Goal: Transaction & Acquisition: Purchase product/service

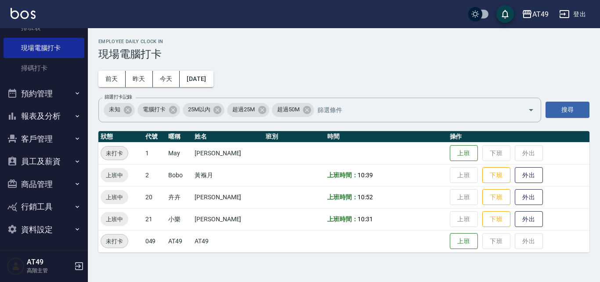
scroll to position [224, 0]
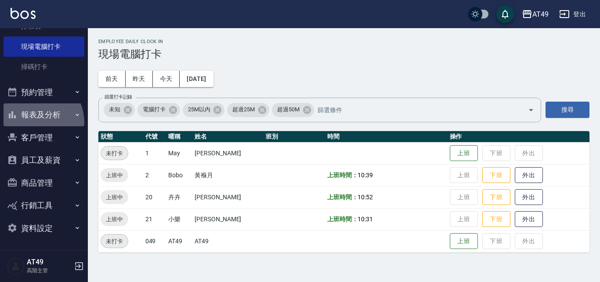
click at [32, 123] on button "報表及分析" at bounding box center [44, 114] width 81 height 23
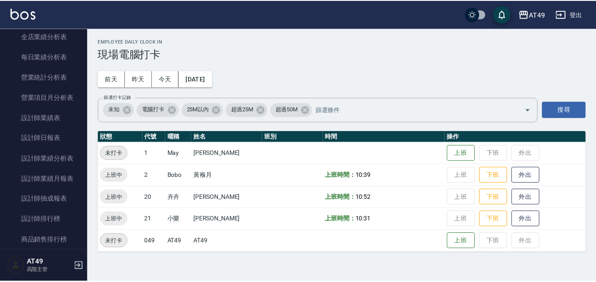
scroll to position [532, 0]
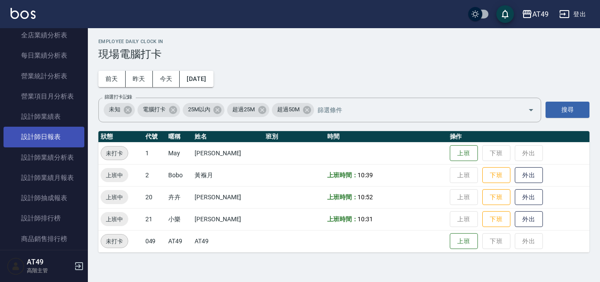
click at [31, 141] on link "設計師日報表" at bounding box center [44, 137] width 81 height 20
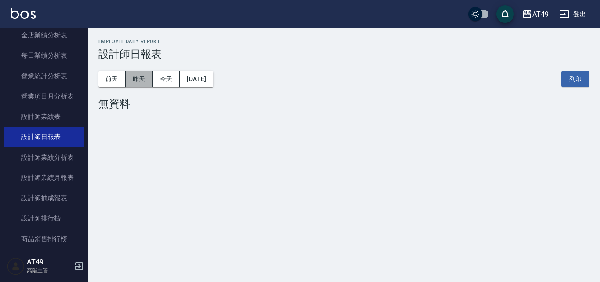
click at [135, 77] on button "昨天" at bounding box center [139, 79] width 27 height 16
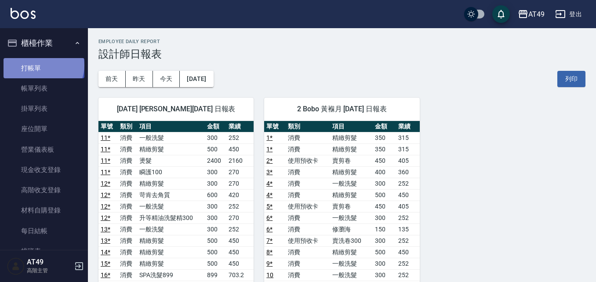
click at [43, 65] on link "打帳單" at bounding box center [44, 68] width 81 height 20
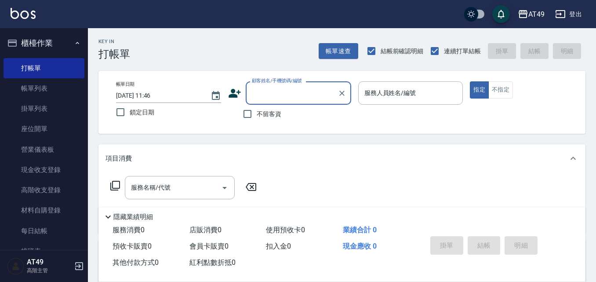
click at [249, 111] on input "不留客資" at bounding box center [247, 114] width 18 height 18
checkbox input "true"
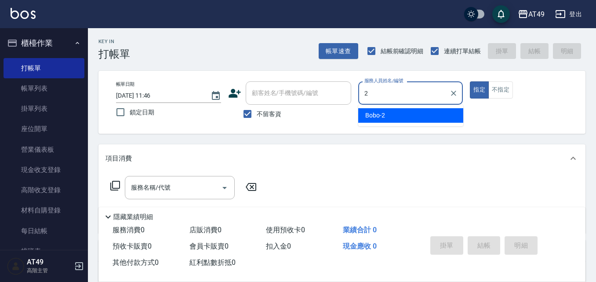
type input "2"
type button "true"
type input "Bobo-2"
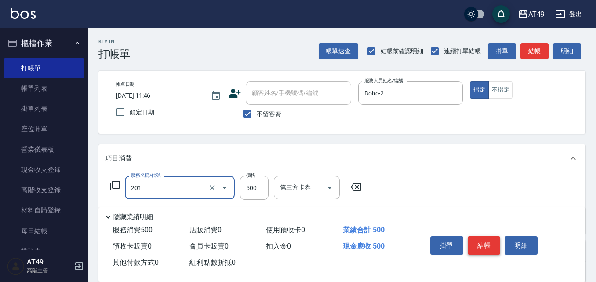
type input "精緻剪髮(201)"
click at [492, 236] on button "結帳" at bounding box center [483, 245] width 33 height 18
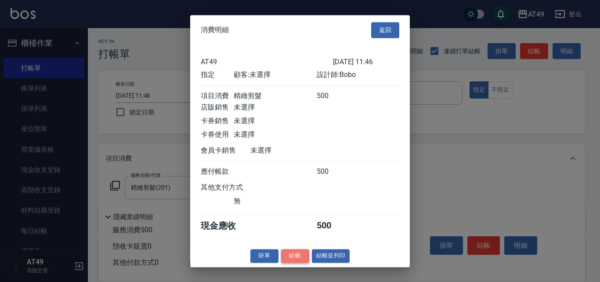
click at [296, 262] on button "結帳" at bounding box center [295, 256] width 28 height 14
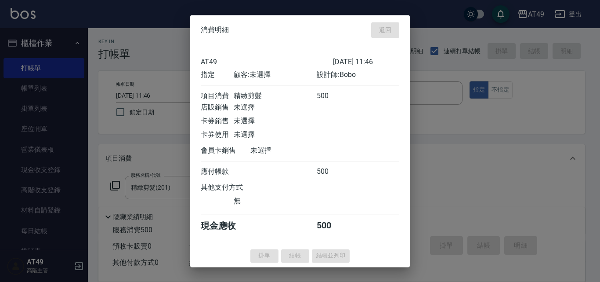
type input "[DATE] 11:49"
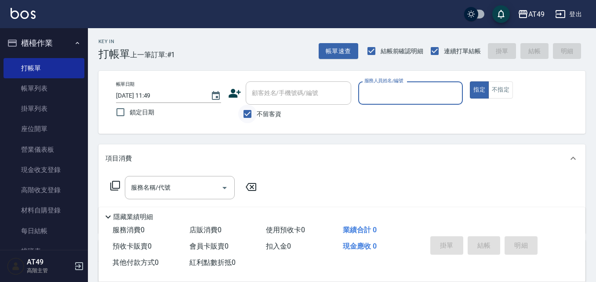
click at [251, 107] on input "不留客資" at bounding box center [247, 114] width 18 height 18
checkbox input "false"
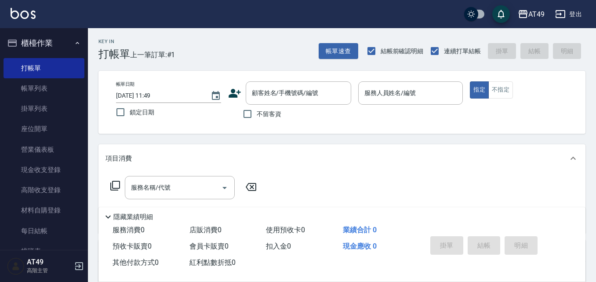
click at [276, 75] on div "帳單日期 [DATE] 11:49 鎖定日期 顧客姓名/手機號碼/編號 顧客姓名/手機號碼/編號 不留客資 服務人員姓名/編號 服務人員姓名/編號 指定 不指定" at bounding box center [341, 102] width 487 height 63
click at [271, 97] on input "顧客姓名/手機號碼/編號" at bounding box center [292, 92] width 84 height 15
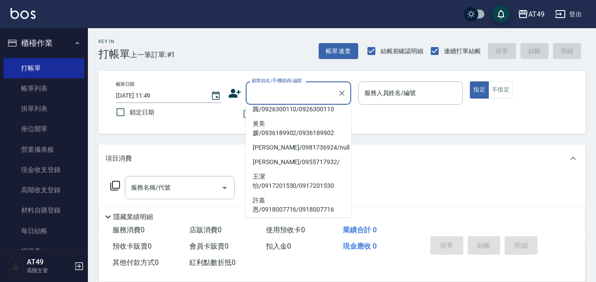
scroll to position [264, 0]
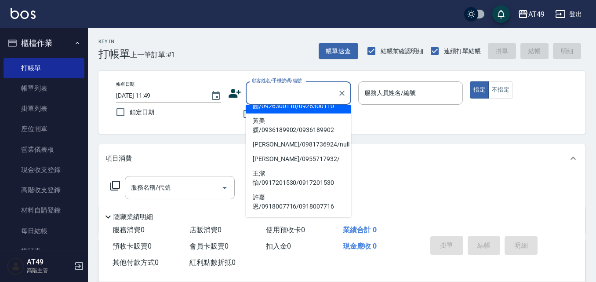
click at [295, 113] on li "陳圓圓/0926300110/0926300110" at bounding box center [298, 102] width 105 height 24
type input "陳圓圓/0926300110/0926300110"
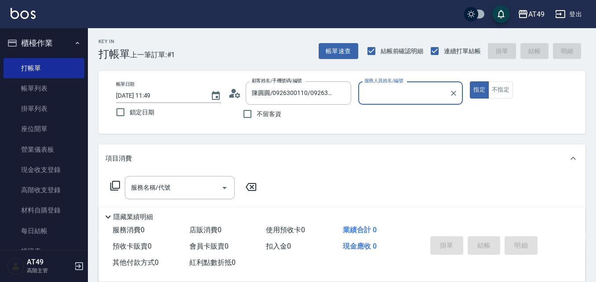
type input "Bobo-2"
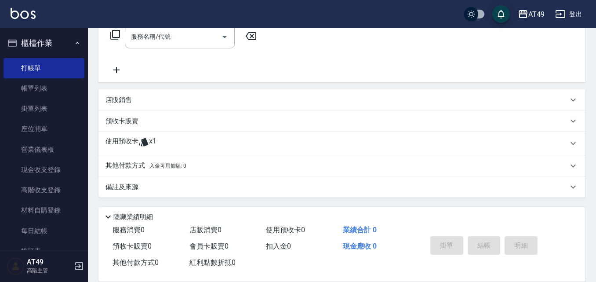
click at [136, 142] on p "使用預收卡" at bounding box center [121, 143] width 33 height 13
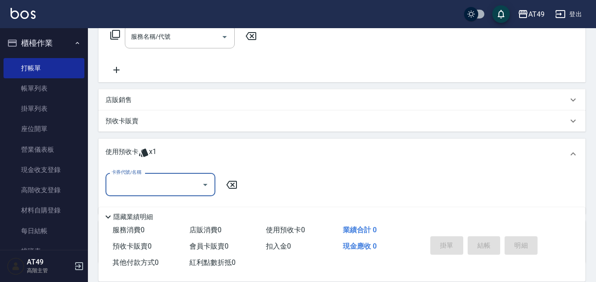
scroll to position [0, 0]
click at [133, 118] on p "預收卡販賣" at bounding box center [121, 120] width 33 height 9
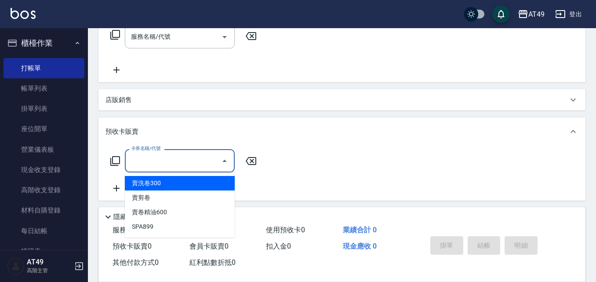
click at [155, 163] on input "卡券名稱/代號" at bounding box center [173, 160] width 89 height 15
click at [158, 187] on span "賣洗卷300" at bounding box center [180, 183] width 110 height 14
type input "賣洗卷300(1002)"
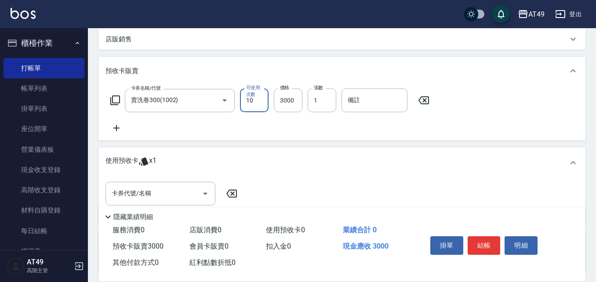
scroll to position [286, 0]
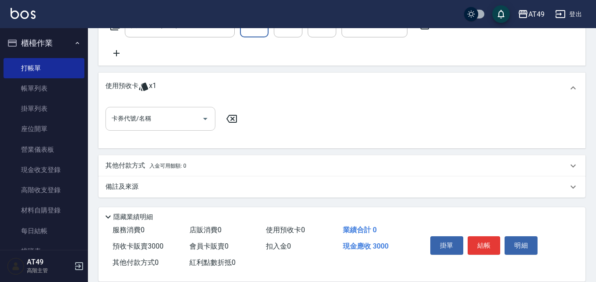
click at [123, 115] on div "卡券代號/名稱 卡券代號/名稱" at bounding box center [160, 118] width 110 height 23
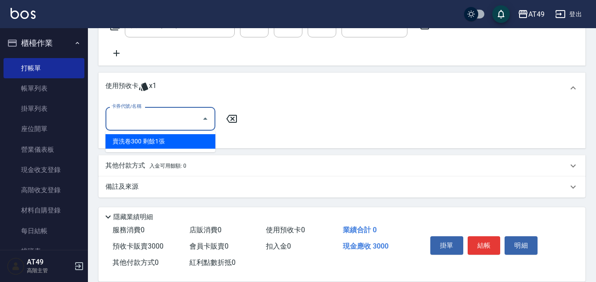
click at [123, 137] on div "賣洗卷300 剩餘1張" at bounding box center [160, 141] width 110 height 14
type input "賣洗卷300"
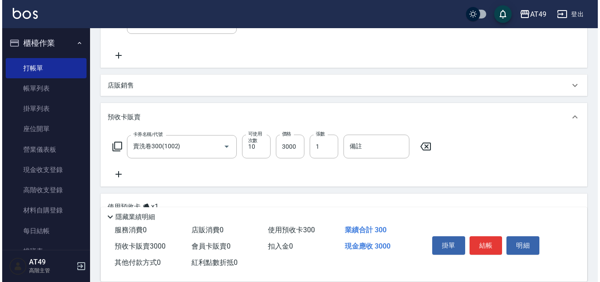
scroll to position [242, 0]
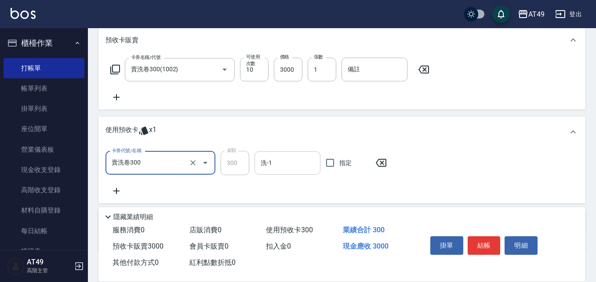
click at [262, 161] on input "洗-1" at bounding box center [287, 162] width 58 height 15
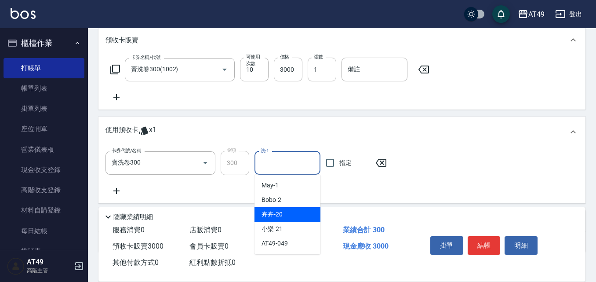
click at [296, 220] on div "卉卉 -20" at bounding box center [287, 214] width 66 height 14
type input "卉卉-20"
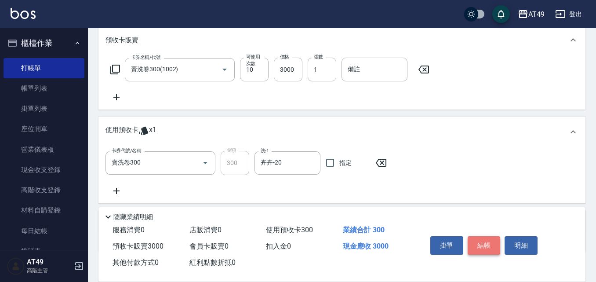
click at [483, 247] on button "結帳" at bounding box center [483, 245] width 33 height 18
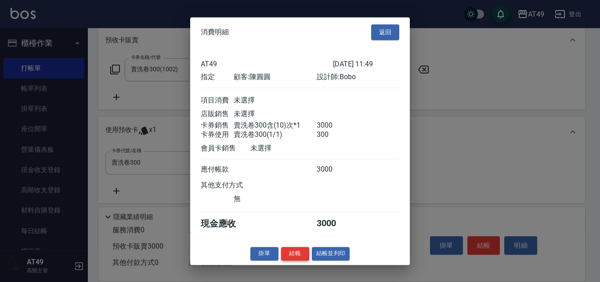
click at [303, 258] on button "結帳" at bounding box center [295, 253] width 28 height 14
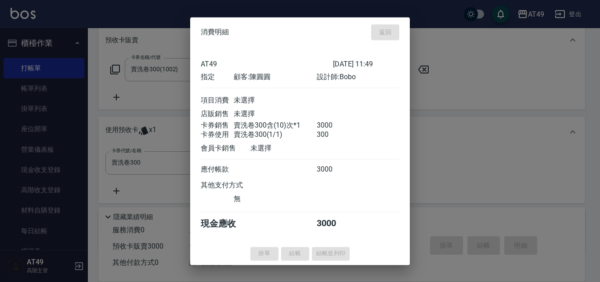
type input "[DATE] 11:50"
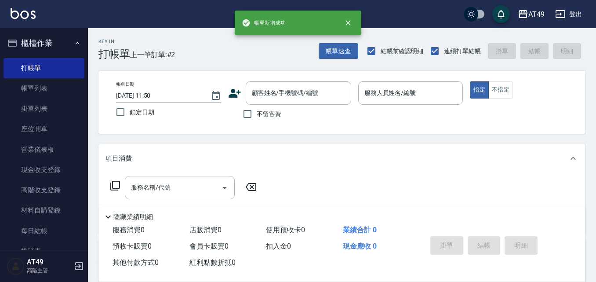
scroll to position [0, 0]
click at [271, 115] on span "不留客資" at bounding box center [269, 113] width 25 height 9
click at [257, 115] on input "不留客資" at bounding box center [247, 114] width 18 height 18
checkbox input "true"
